Goal: Task Accomplishment & Management: Use online tool/utility

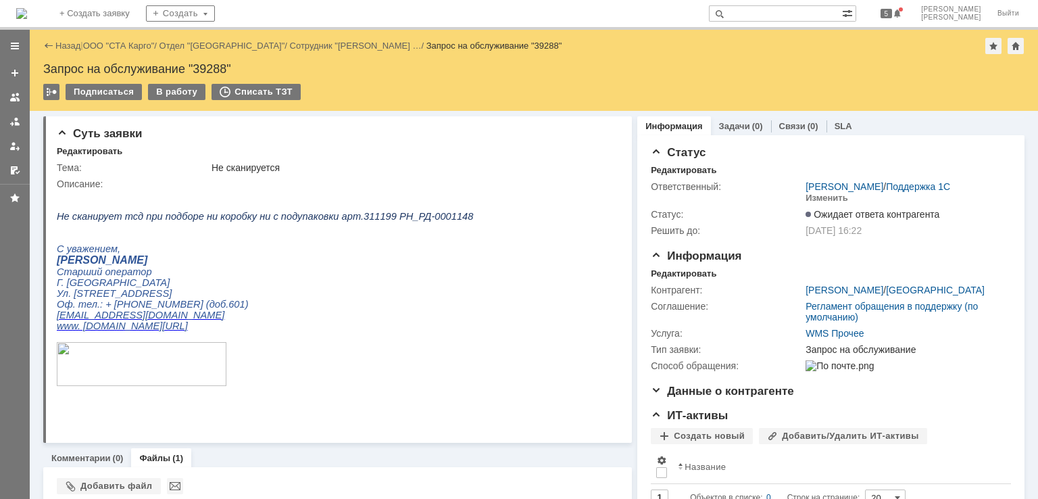
click at [810, 19] on input "text" at bounding box center [775, 13] width 133 height 16
type input "39265"
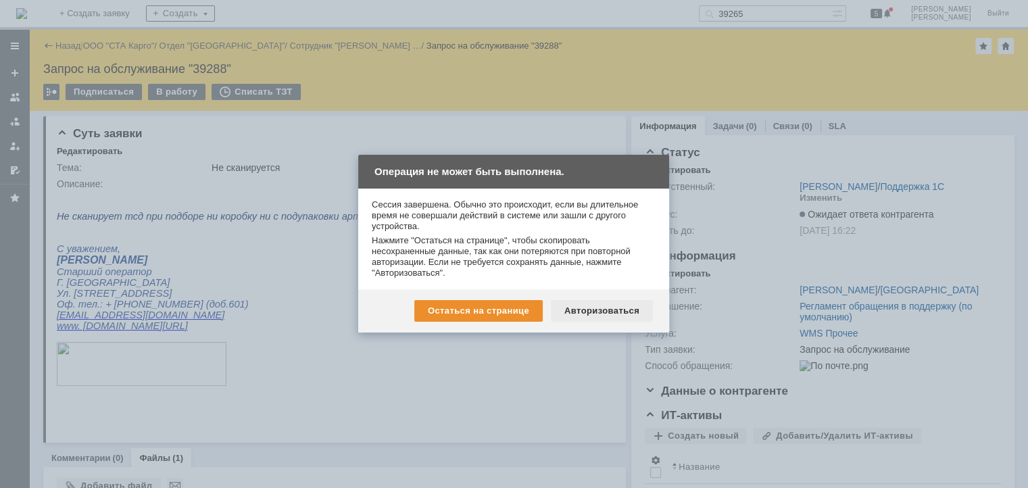
click at [635, 309] on div "Авторизоваться" at bounding box center [602, 311] width 102 height 22
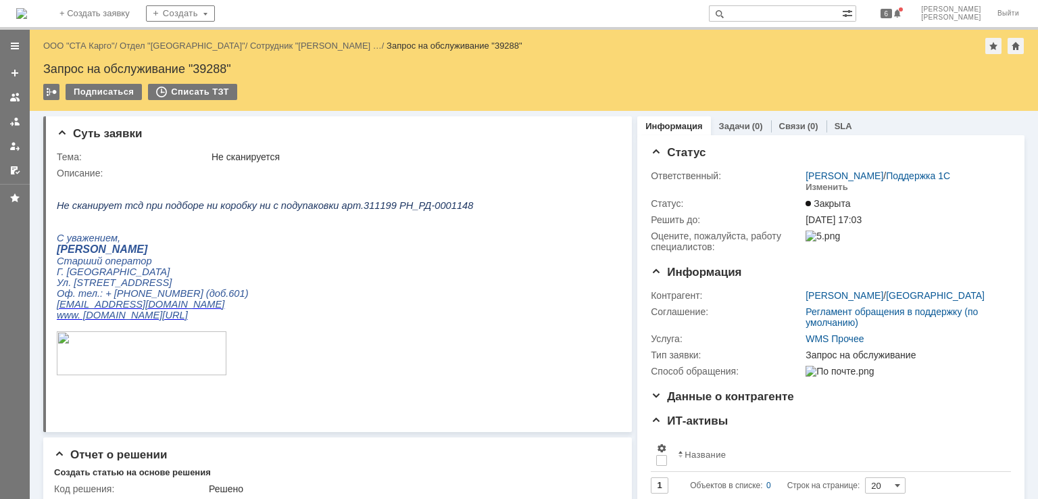
click at [793, 17] on input "text" at bounding box center [775, 13] width 133 height 16
type input "39265"
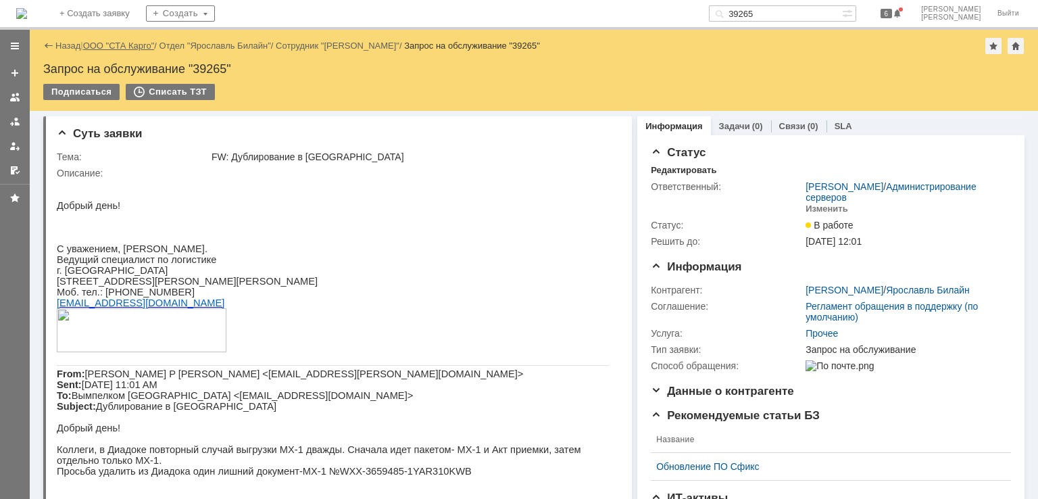
drag, startPoint x: 140, startPoint y: 45, endPoint x: 170, endPoint y: 41, distance: 29.9
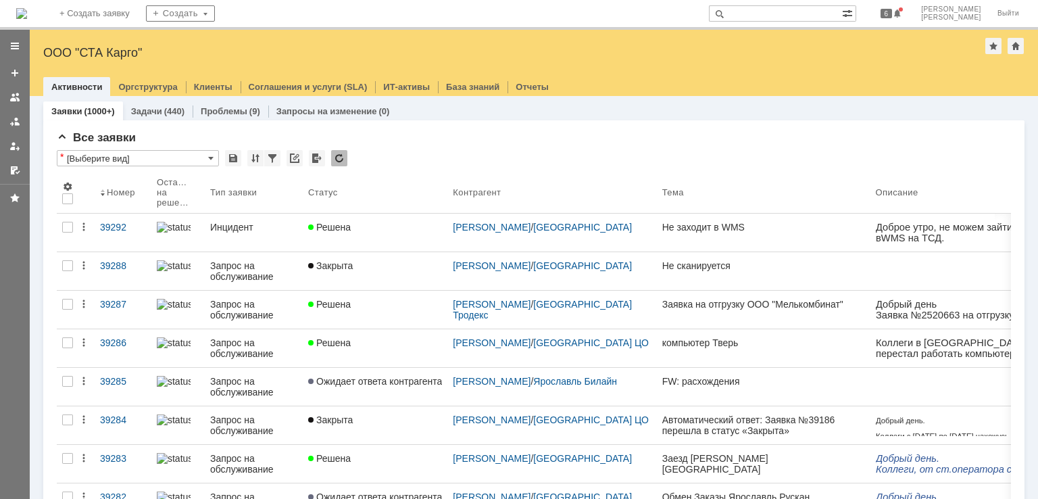
click at [806, 12] on input "text" at bounding box center [775, 13] width 133 height 16
type input "39234"
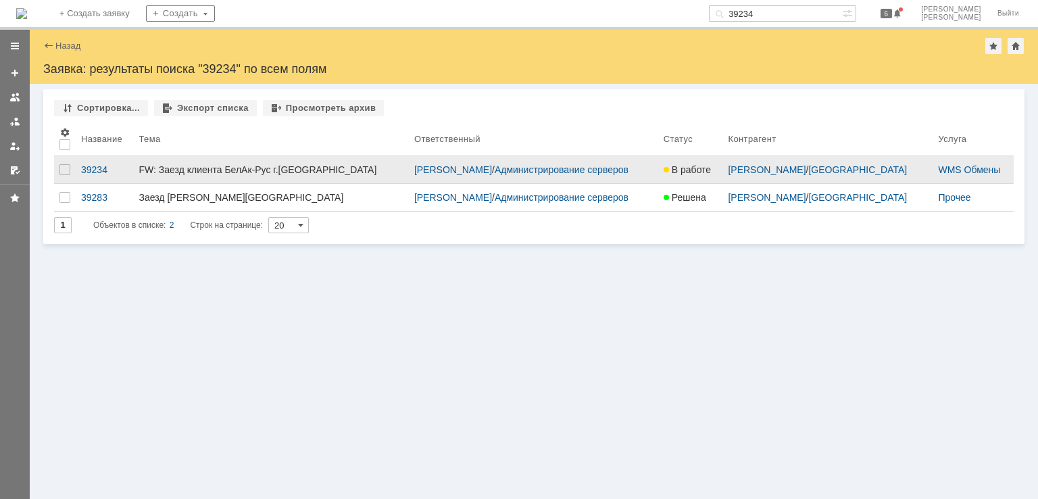
click at [340, 171] on div "FW: Заезд клиента БелАк-Рус г.Ростов-на-Дону" at bounding box center [271, 169] width 264 height 11
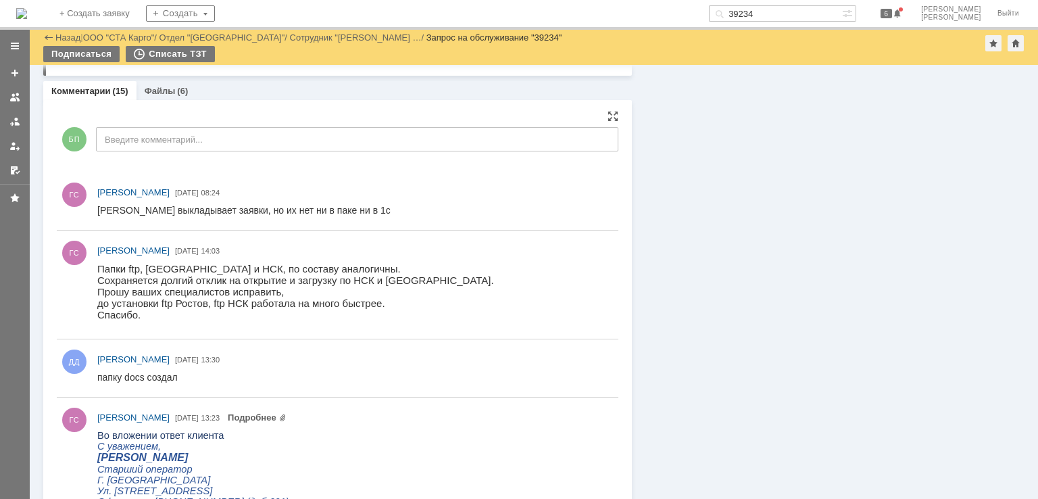
scroll to position [1284, 0]
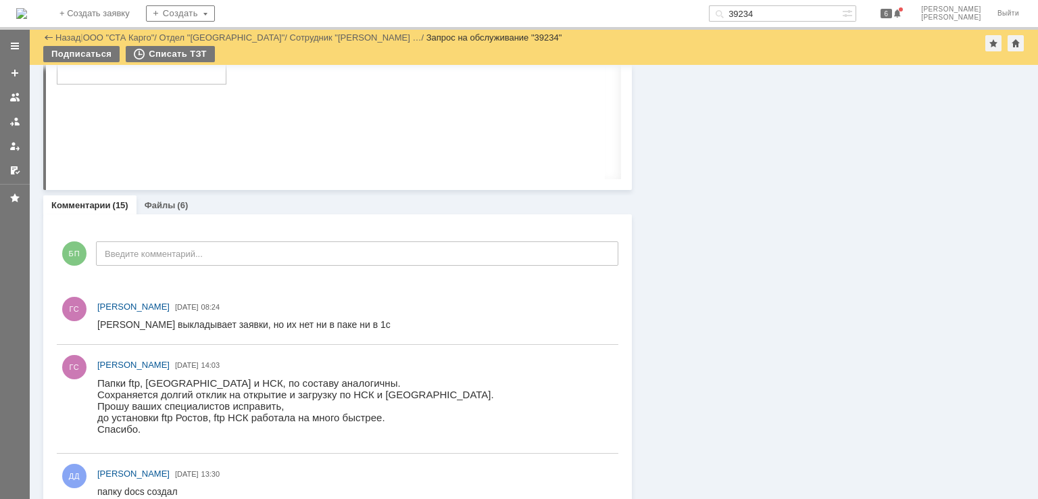
drag, startPoint x: 747, startPoint y: 236, endPoint x: 728, endPoint y: 236, distance: 18.9
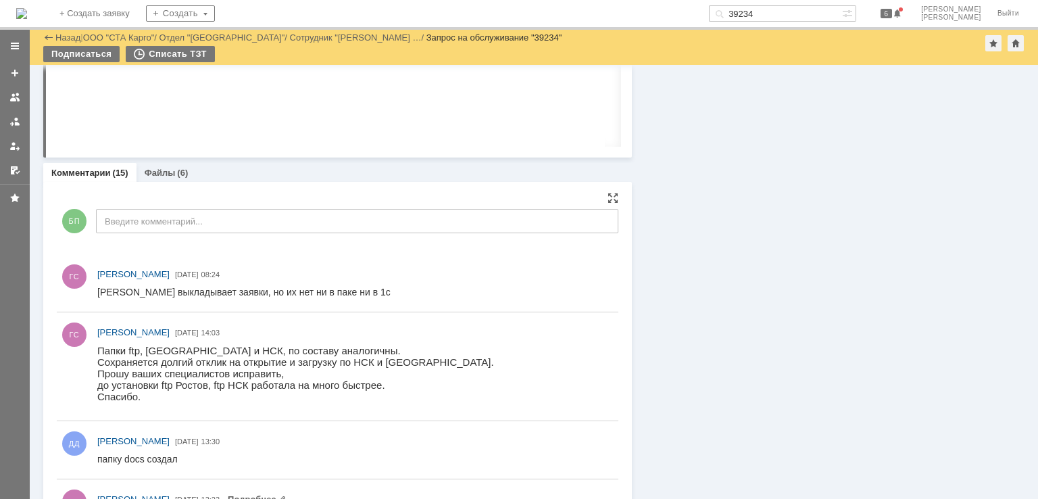
scroll to position [1351, 0]
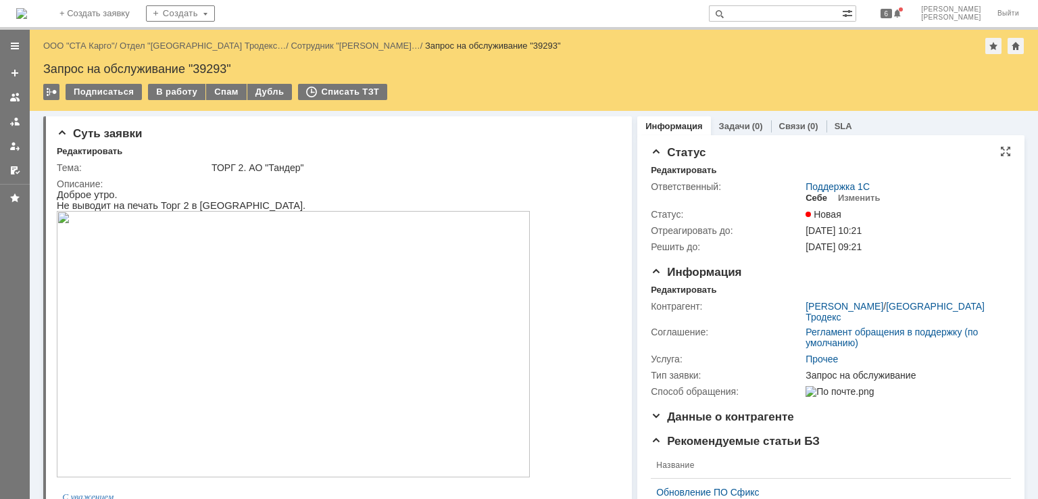
click at [816, 196] on div "Себе" at bounding box center [816, 198] width 22 height 11
click at [678, 291] on div "Редактировать" at bounding box center [684, 289] width 66 height 11
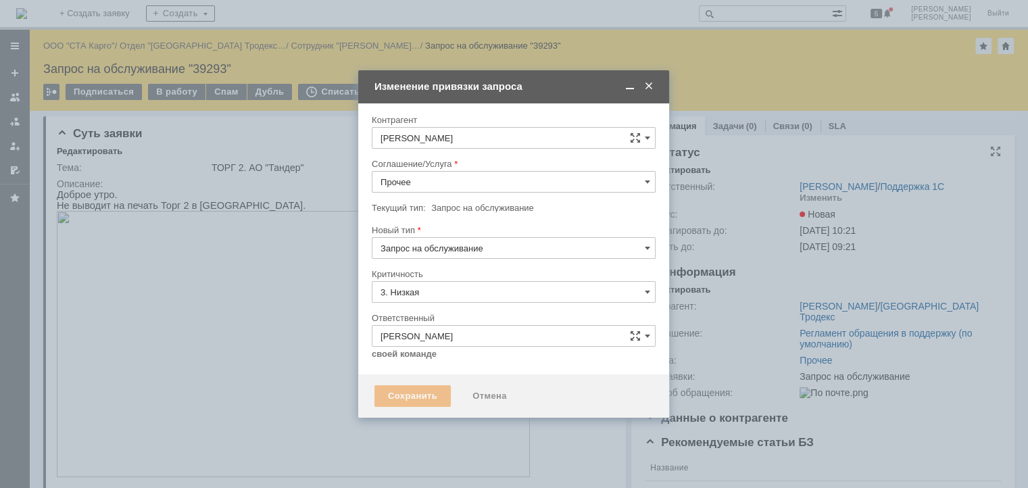
type input "[не указано]"
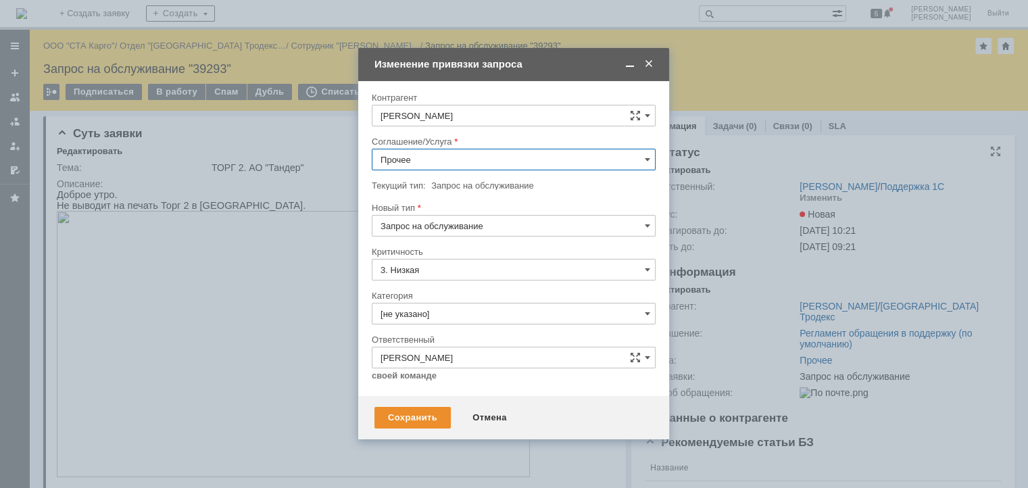
click at [476, 151] on input "Прочее" at bounding box center [514, 160] width 284 height 22
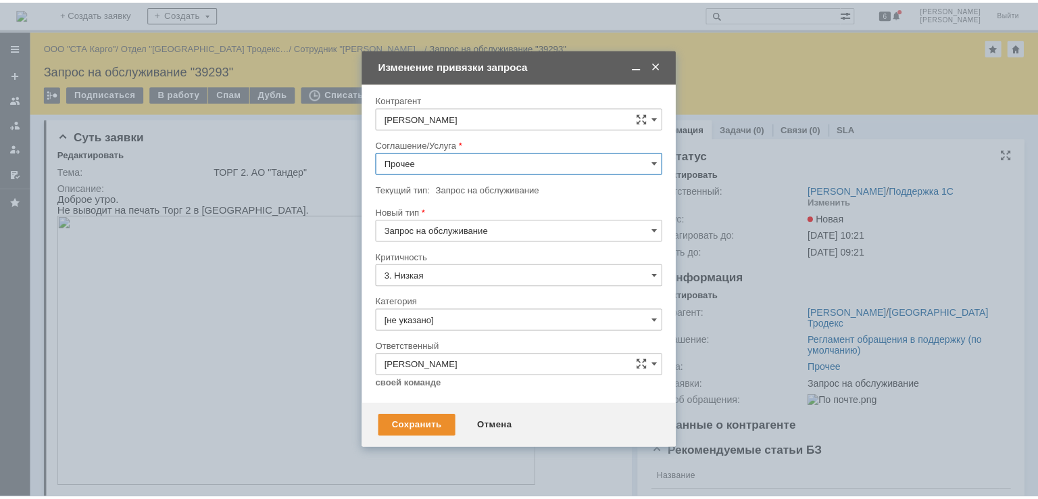
scroll to position [393, 0]
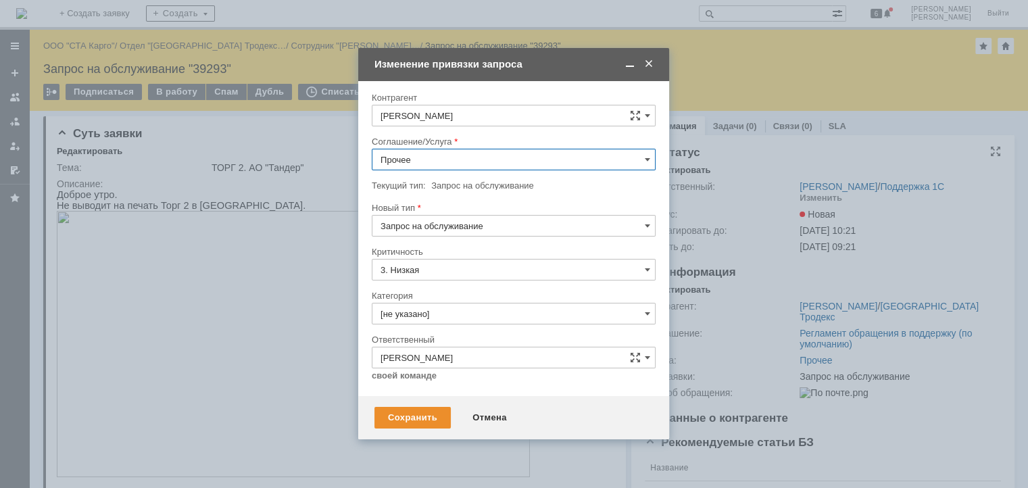
click at [454, 277] on span "WMS Прочее" at bounding box center [513, 282] width 266 height 11
click at [478, 209] on div "Новый тип" at bounding box center [512, 207] width 281 height 9
type input "WMS Прочее"
click at [476, 226] on input "Запрос на обслуживание" at bounding box center [514, 226] width 284 height 22
click at [438, 299] on span "Инцидент" at bounding box center [513, 295] width 266 height 11
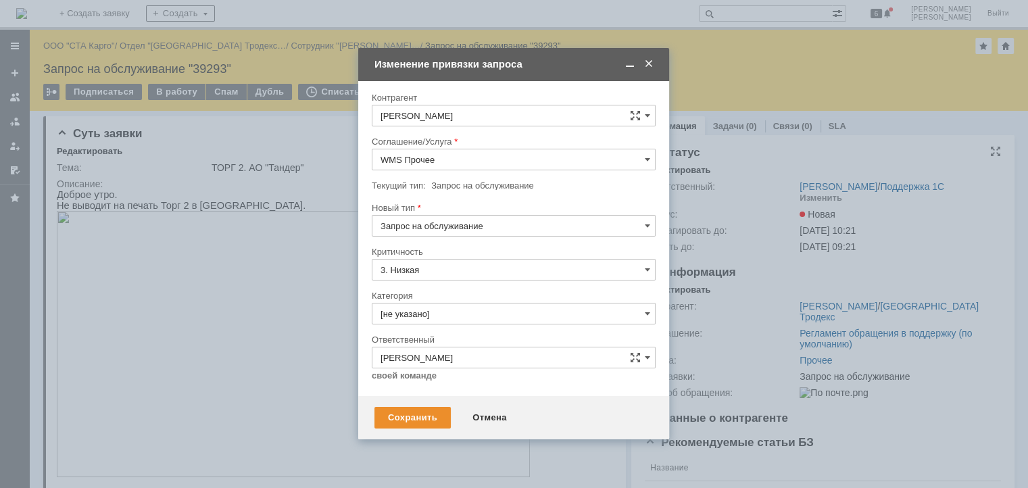
type input "Инцидент"
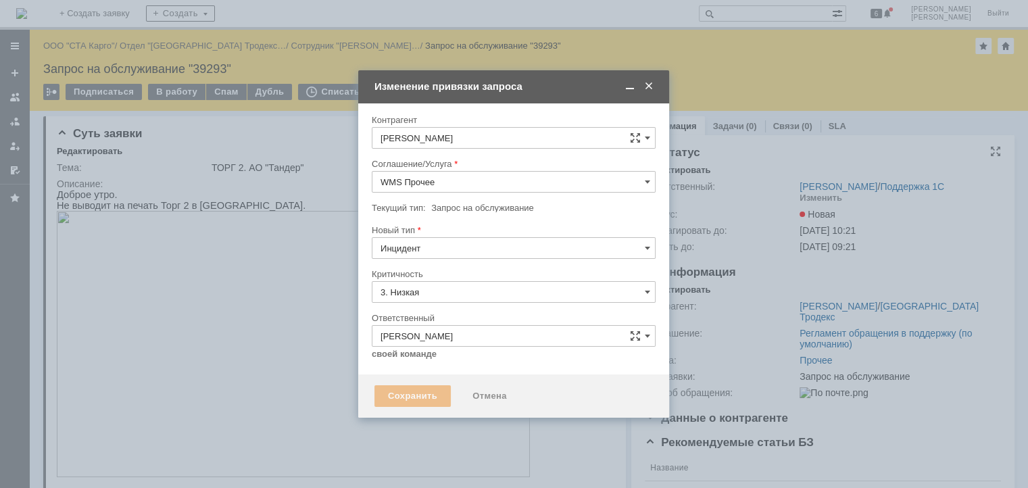
type input "[не указано]"
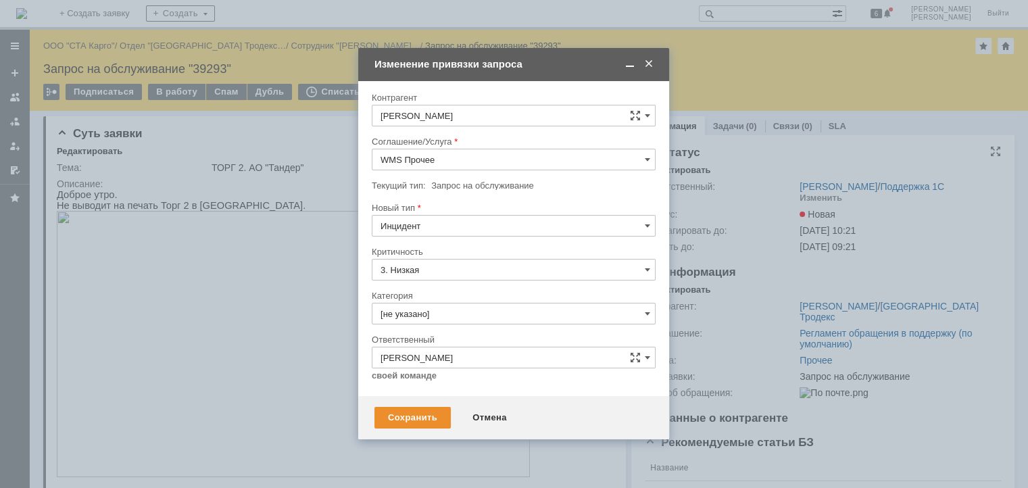
type input "Инцидент"
click at [427, 418] on div "Сохранить" at bounding box center [412, 418] width 76 height 22
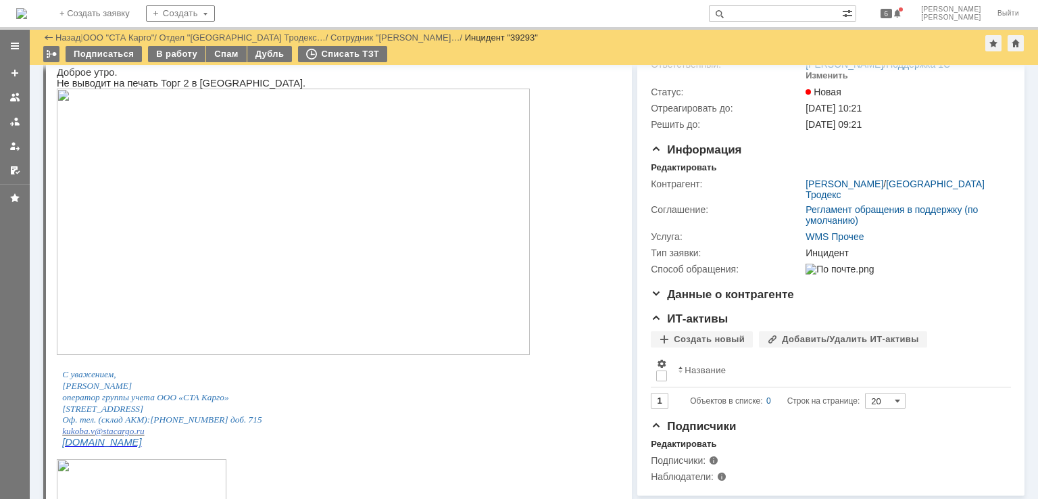
scroll to position [135, 0]
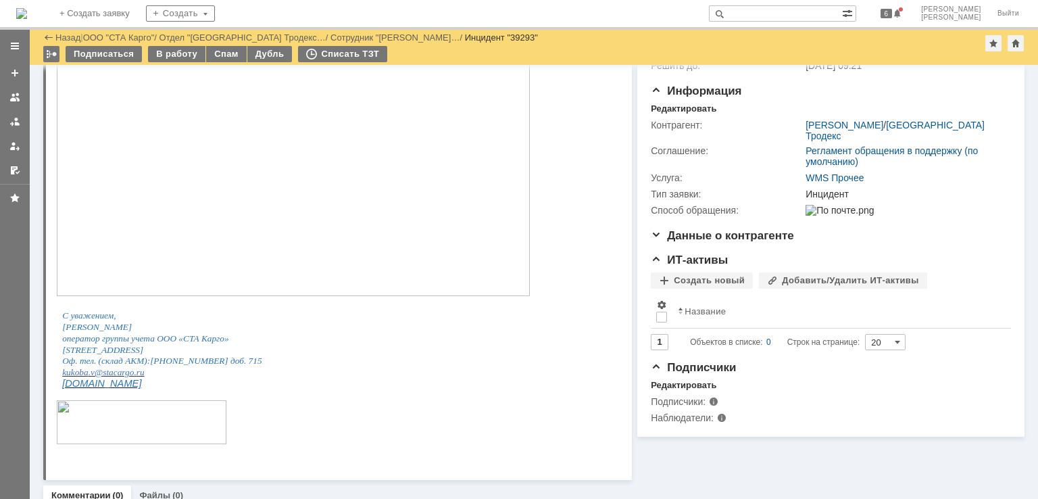
click at [202, 236] on img at bounding box center [293, 163] width 473 height 266
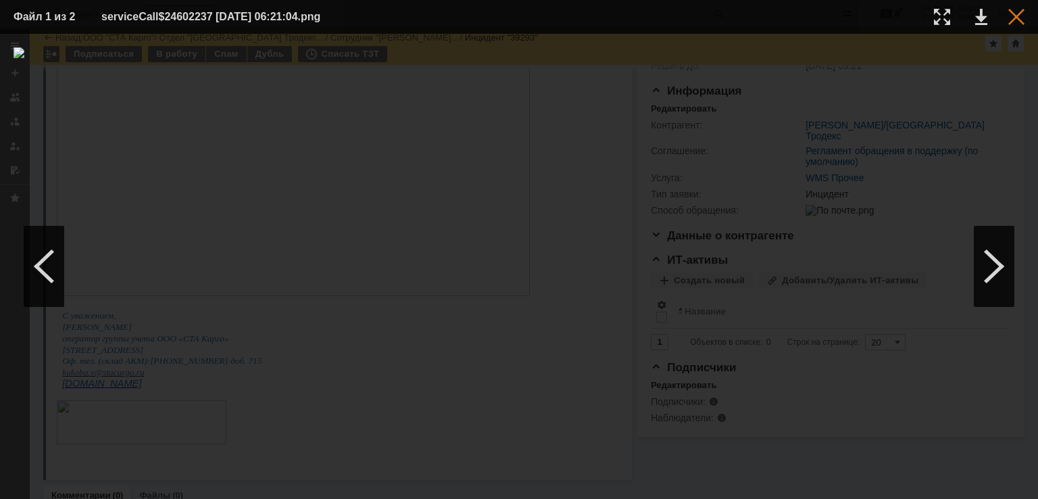
click at [1016, 16] on div at bounding box center [1016, 17] width 16 height 16
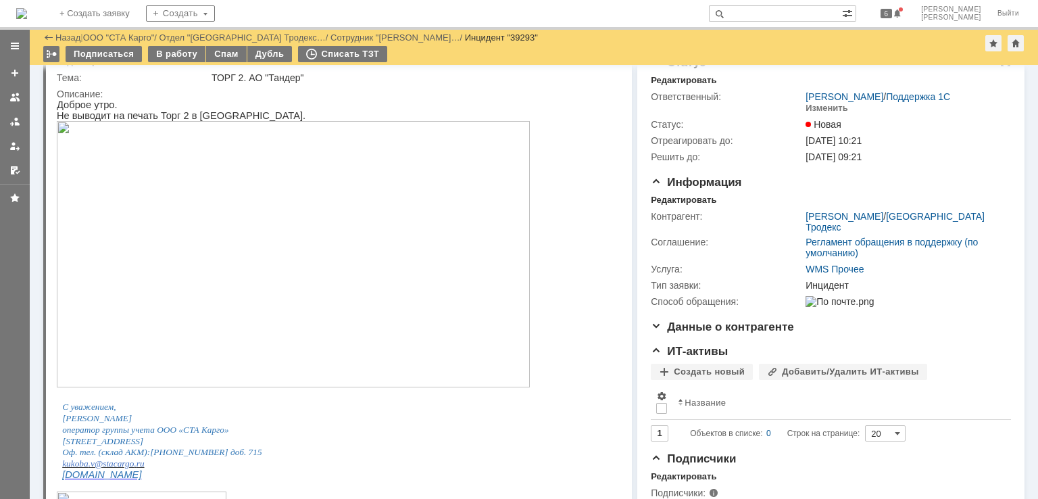
scroll to position [0, 0]
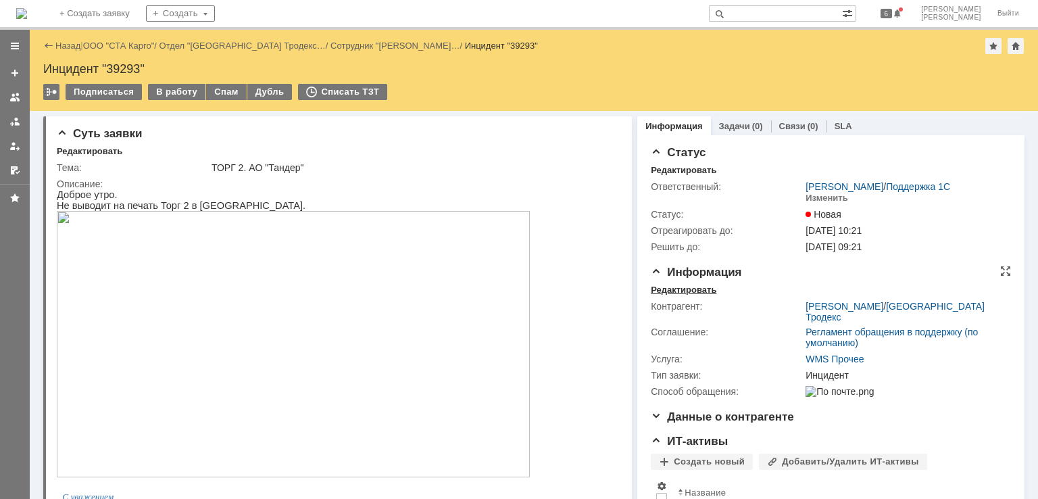
click at [680, 284] on div "Редактировать" at bounding box center [684, 289] width 66 height 11
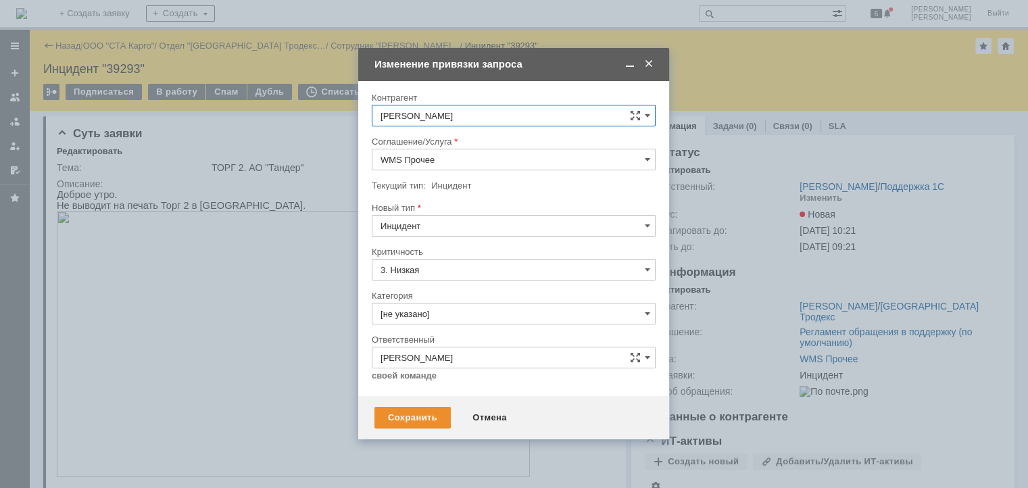
click at [462, 218] on input "Инцидент" at bounding box center [514, 226] width 284 height 22
click at [453, 268] on span "Запрос на обслуживание" at bounding box center [513, 273] width 266 height 11
type input "Запрос на обслуживание"
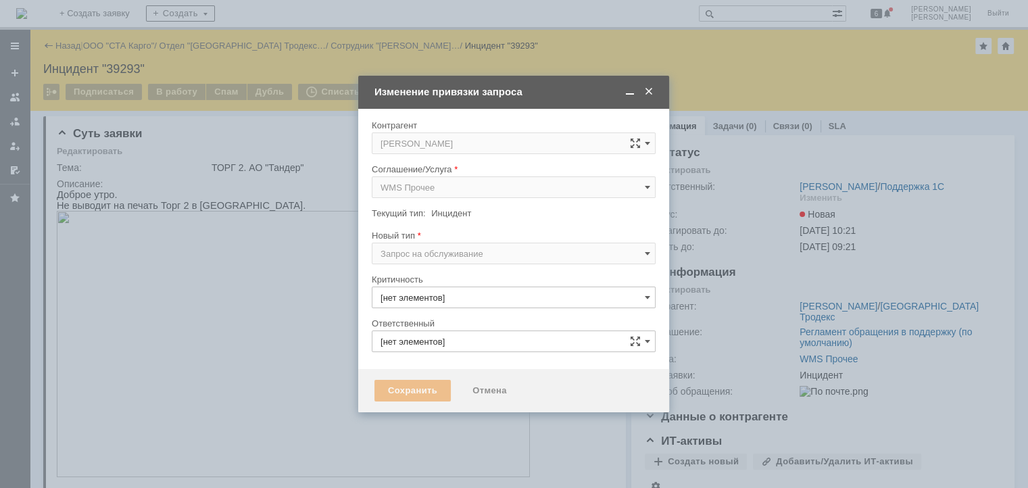
type input "3. Низкая"
type input "[PERSON_NAME]"
type input "[не указано]"
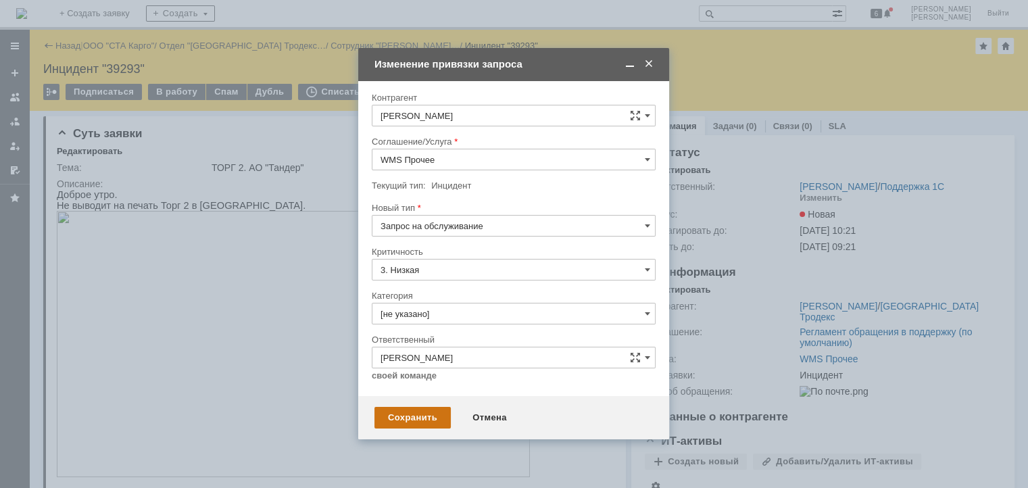
type input "Запрос на обслуживание"
click at [427, 416] on div "Сохранить" at bounding box center [412, 418] width 76 height 22
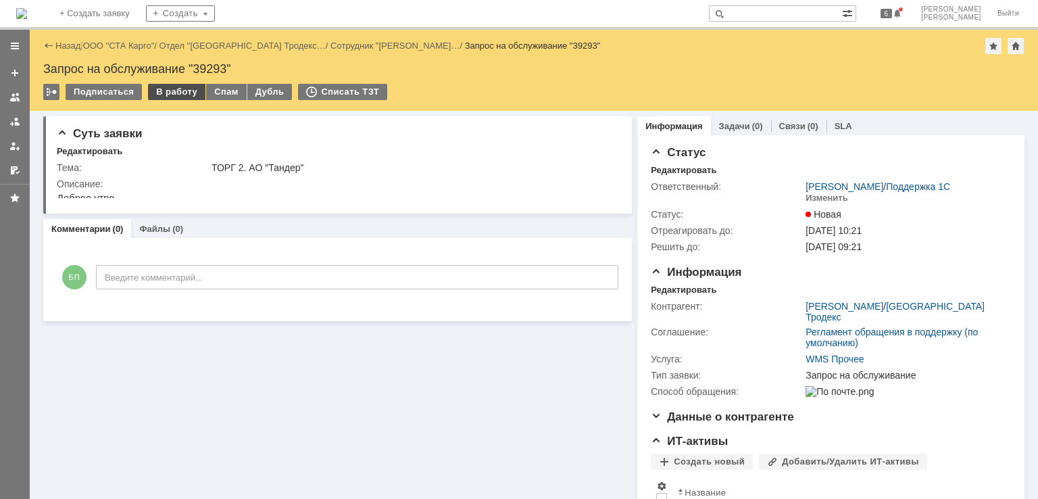
click at [175, 98] on div "В работу" at bounding box center [176, 92] width 57 height 16
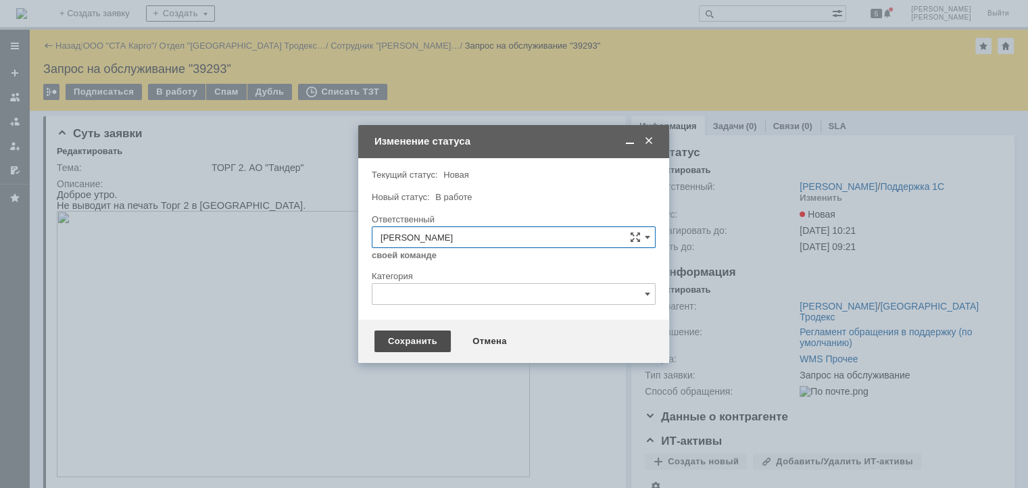
click at [399, 336] on div "Сохранить" at bounding box center [412, 341] width 76 height 22
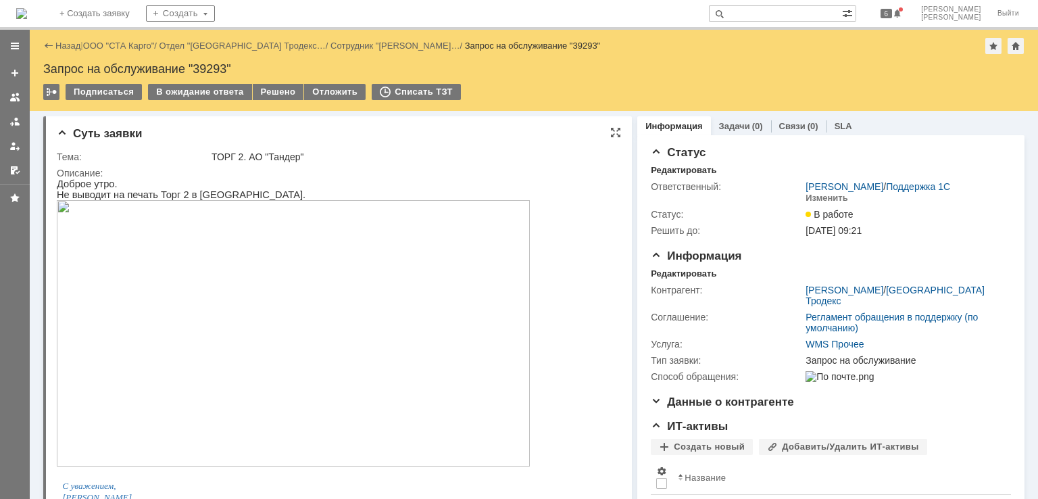
click at [178, 229] on img at bounding box center [293, 333] width 473 height 266
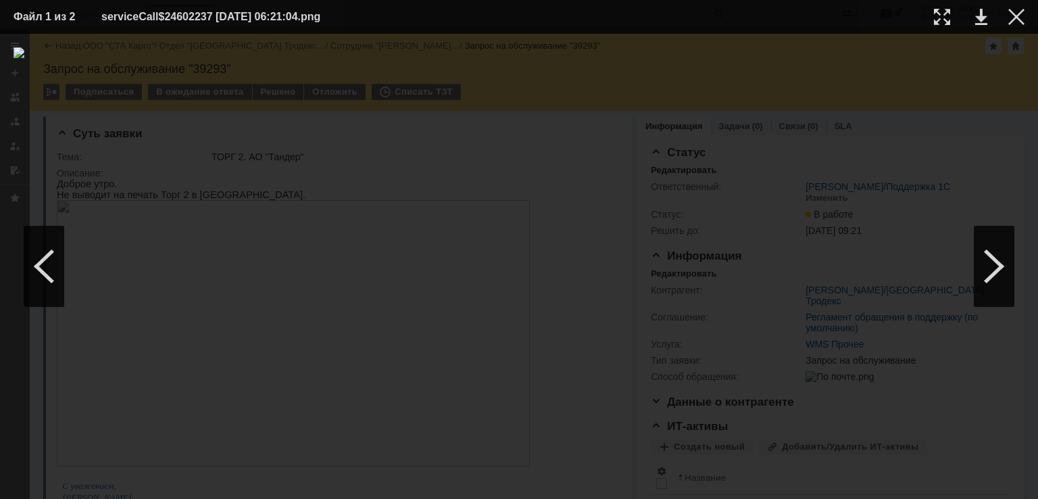
drag, startPoint x: 1017, startPoint y: 19, endPoint x: 820, endPoint y: 74, distance: 204.9
click at [1017, 19] on div at bounding box center [1016, 17] width 16 height 16
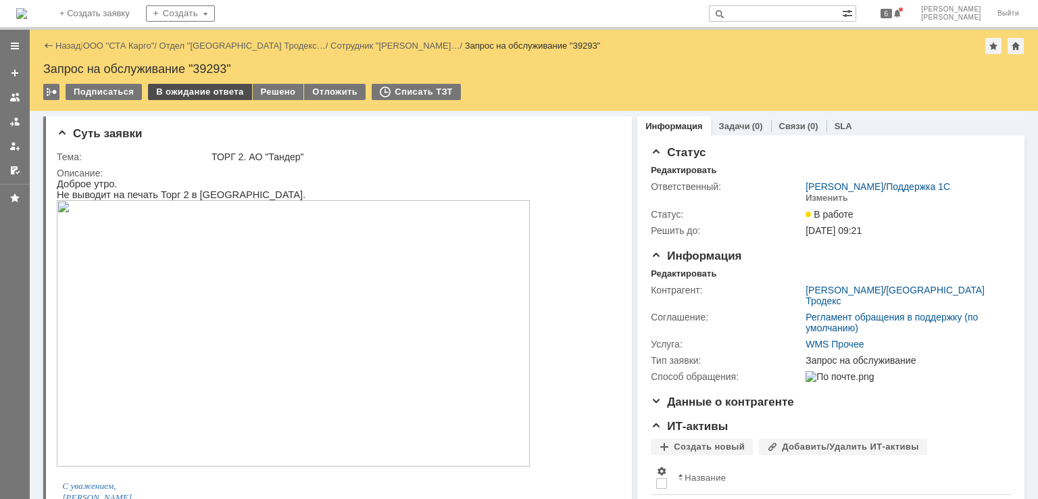
click at [200, 90] on div "В ожидание ответа" at bounding box center [199, 92] width 103 height 16
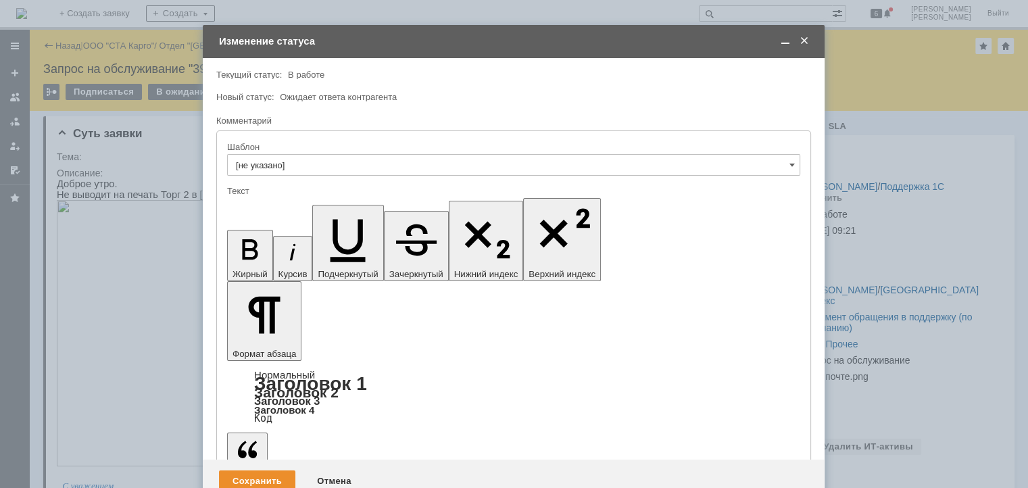
click at [257, 470] on div "Сохранить" at bounding box center [257, 481] width 76 height 22
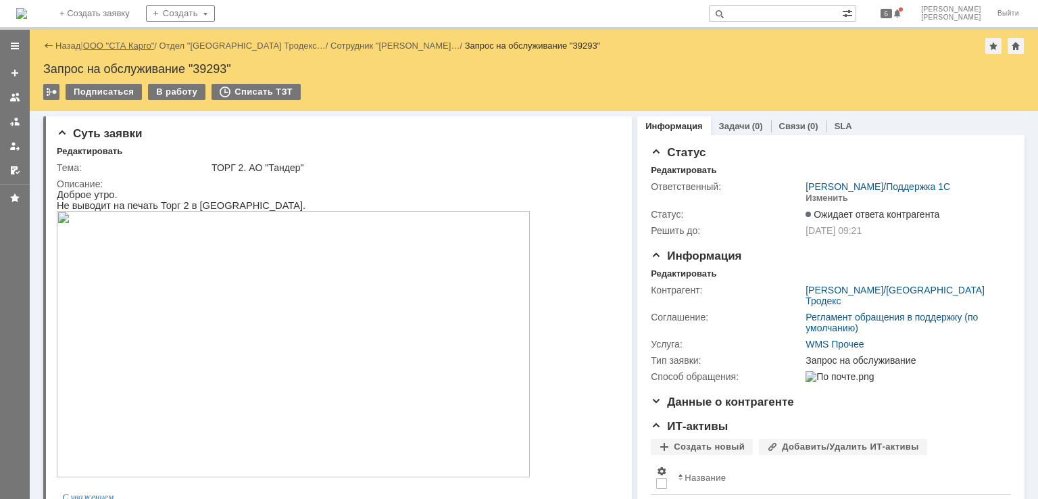
click at [112, 46] on link "ООО "СТА Карго"" at bounding box center [119, 46] width 72 height 10
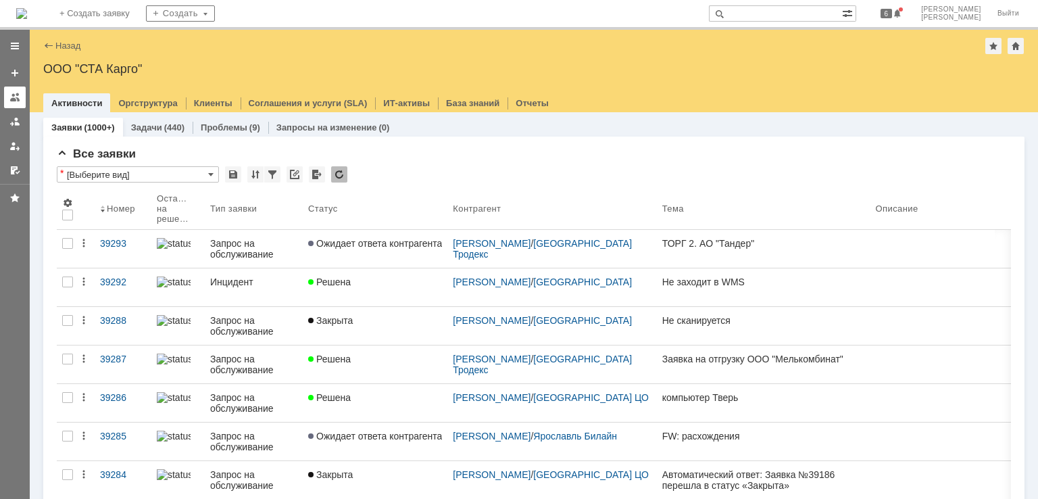
click at [16, 97] on div at bounding box center [14, 97] width 11 height 11
